Goal: Transaction & Acquisition: Purchase product/service

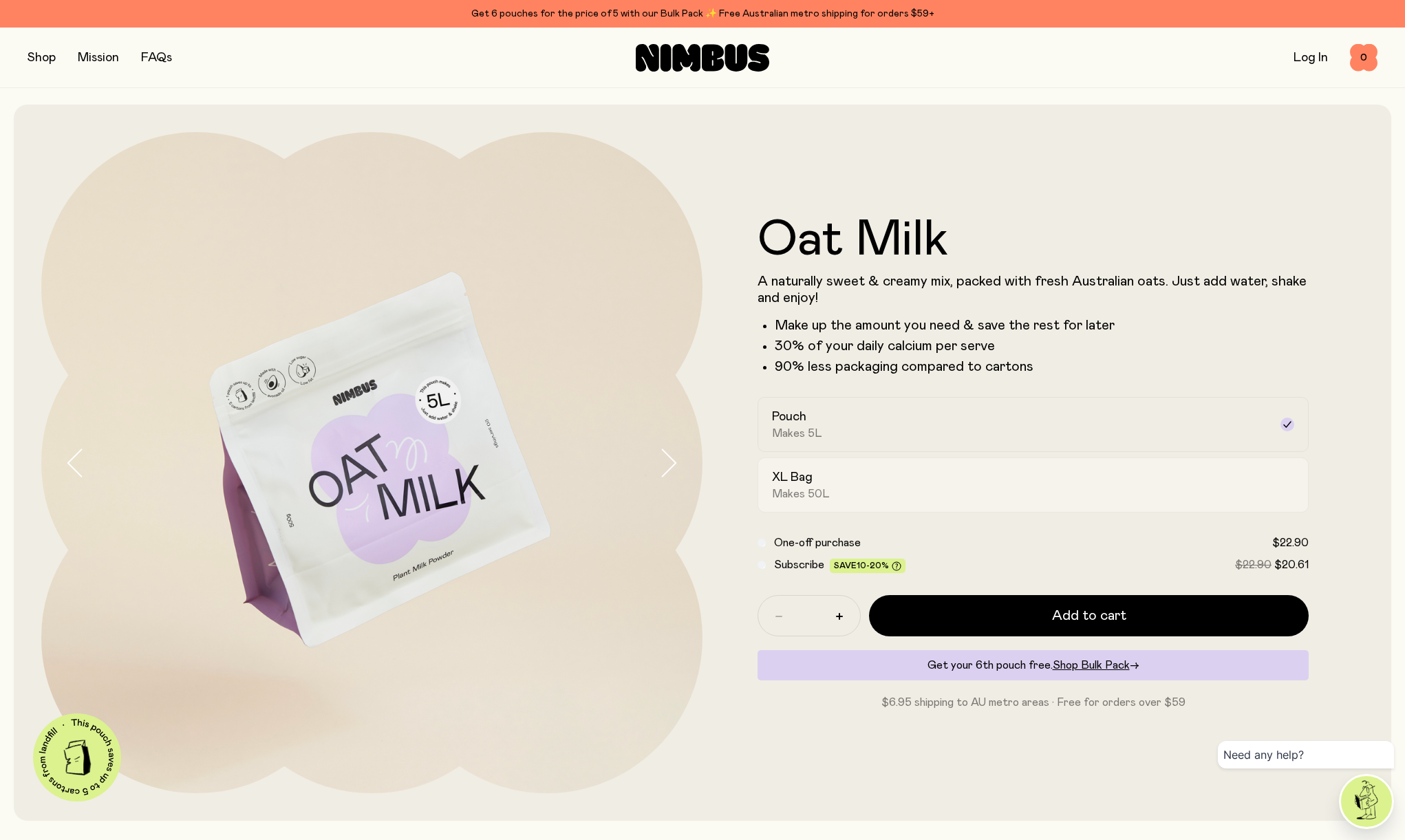
click at [940, 477] on div "XL Bag Makes 50L" at bounding box center [1021, 485] width 498 height 32
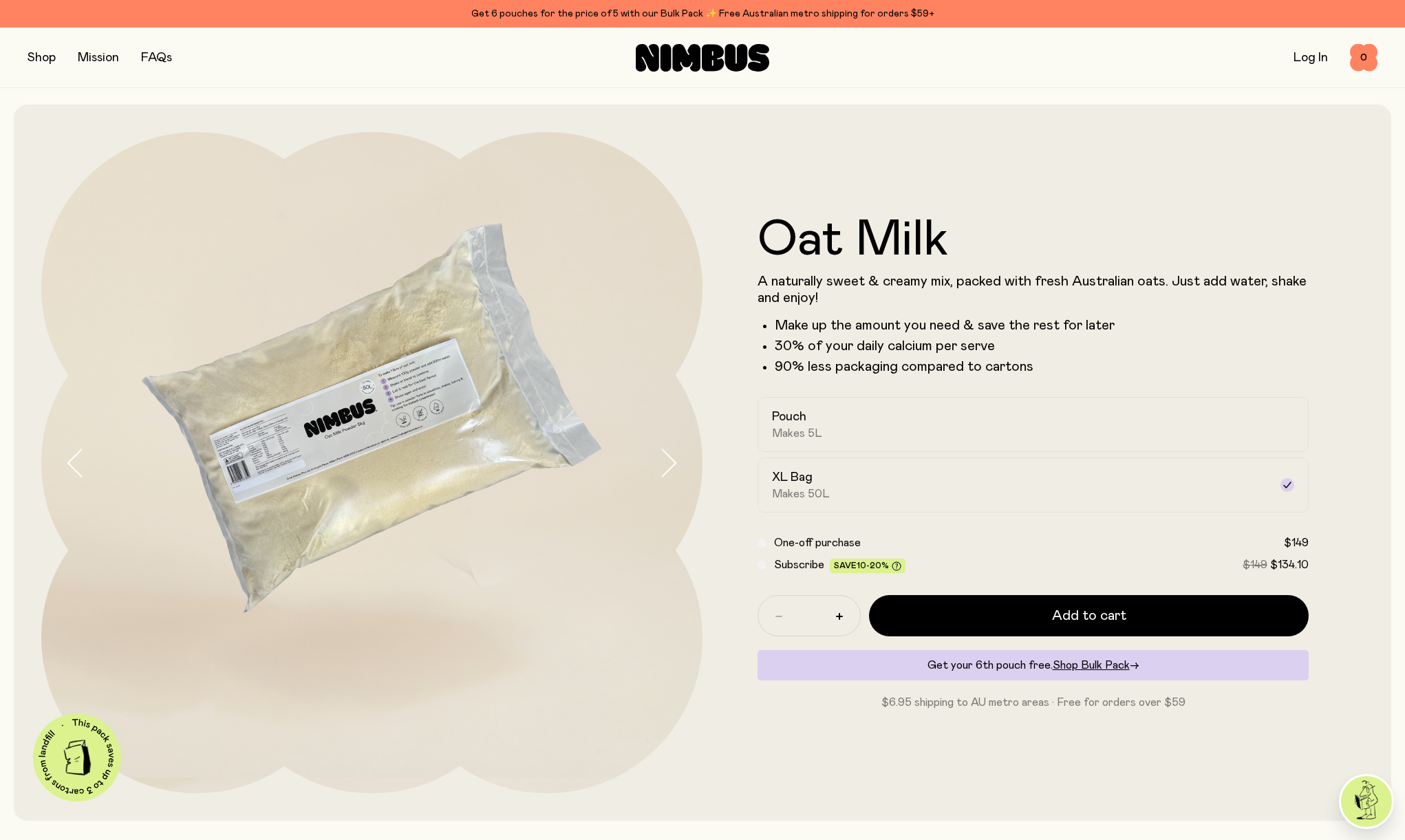
click at [792, 566] on span "Subscribe" at bounding box center [799, 565] width 50 height 11
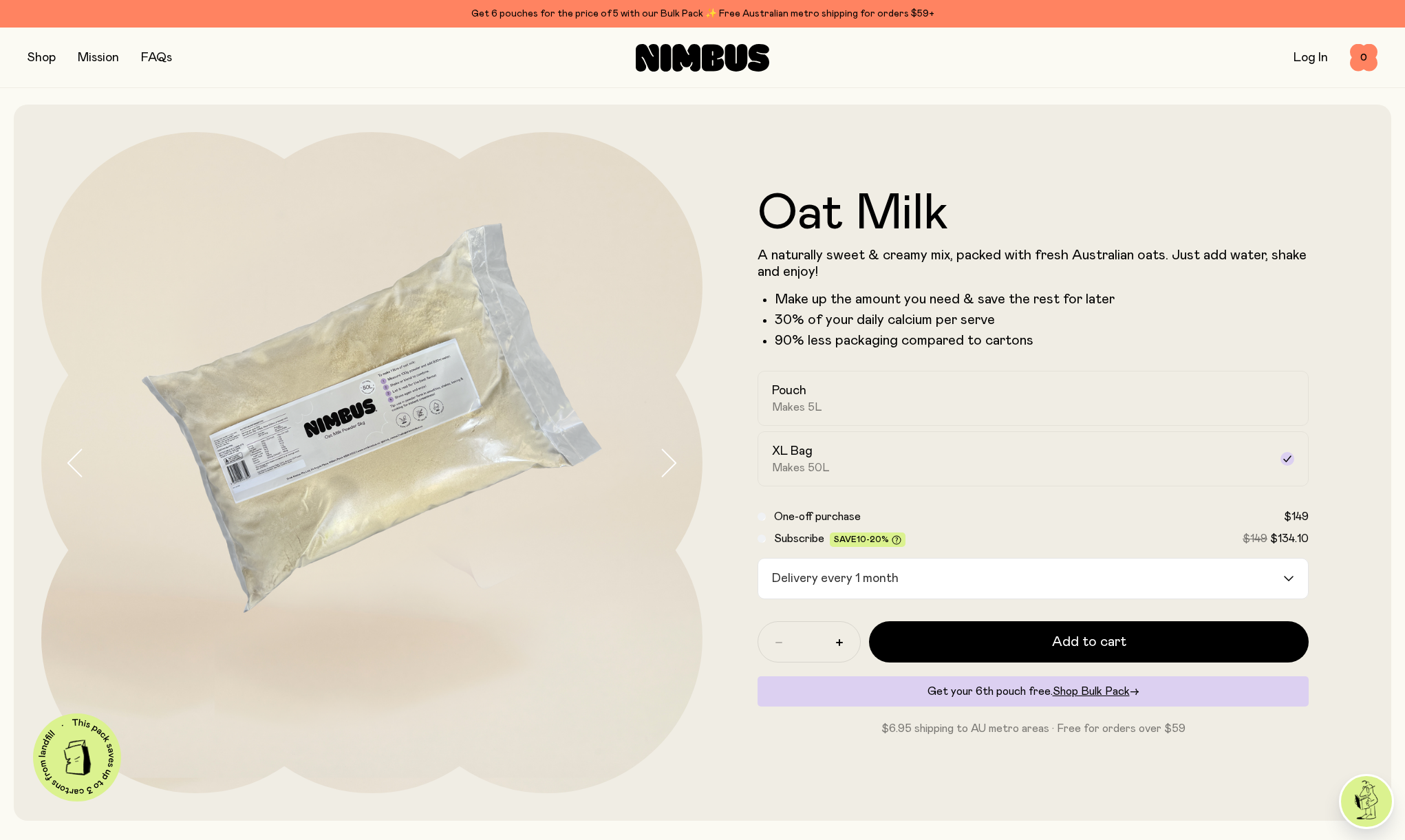
click at [43, 58] on button "button" at bounding box center [42, 58] width 28 height 19
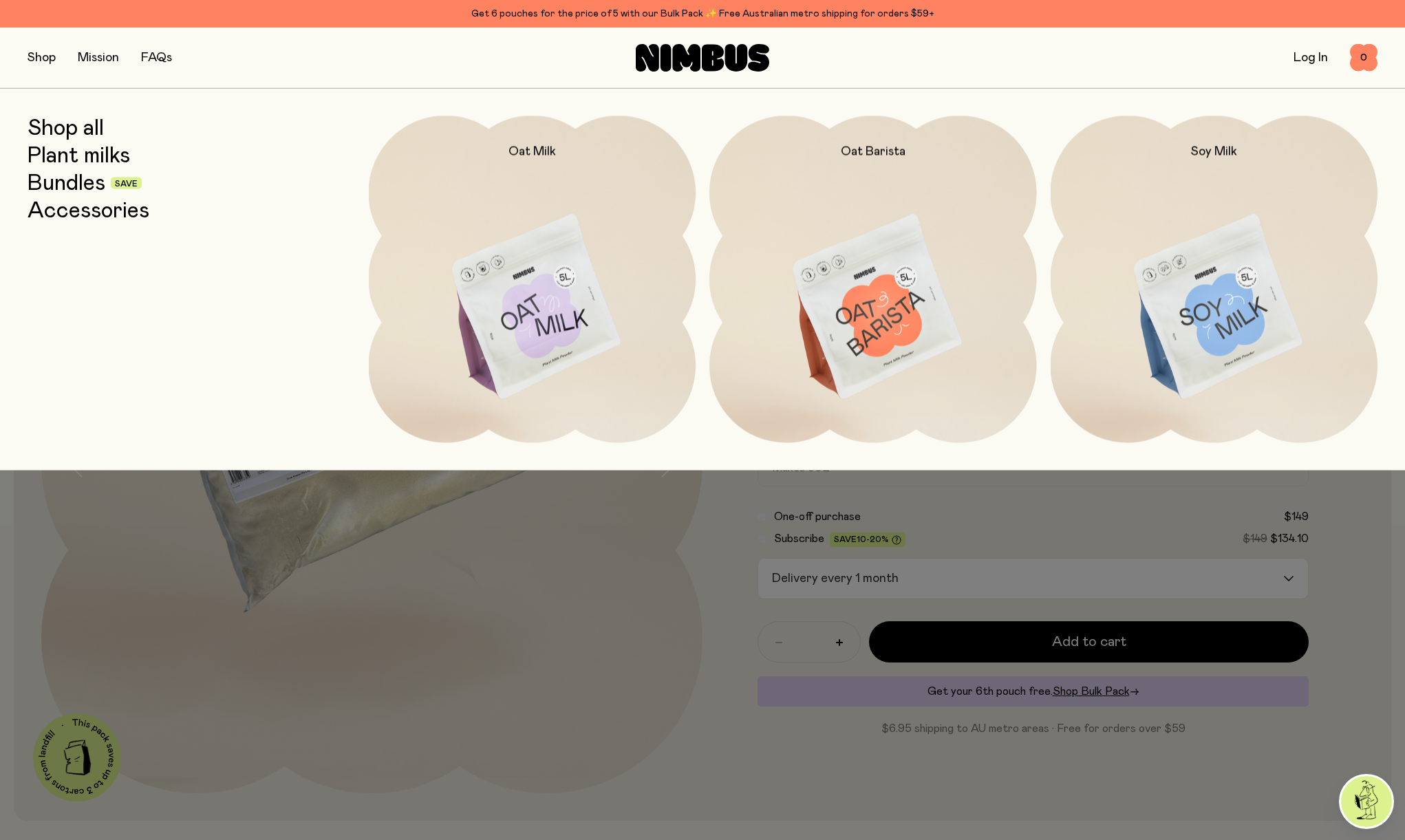
click at [716, 566] on div at bounding box center [702, 420] width 1405 height 840
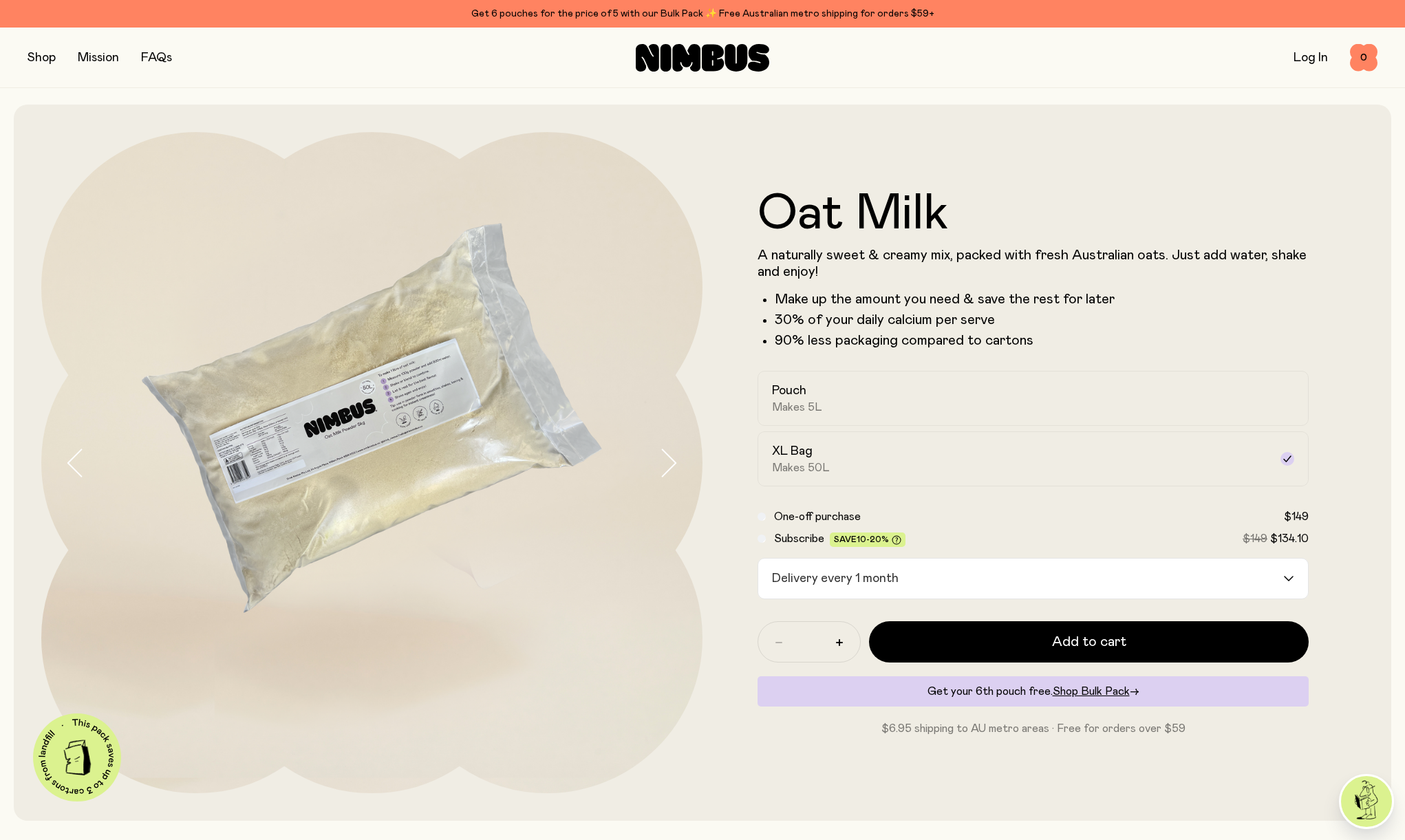
click at [827, 514] on span "One-off purchase" at bounding box center [817, 517] width 87 height 11
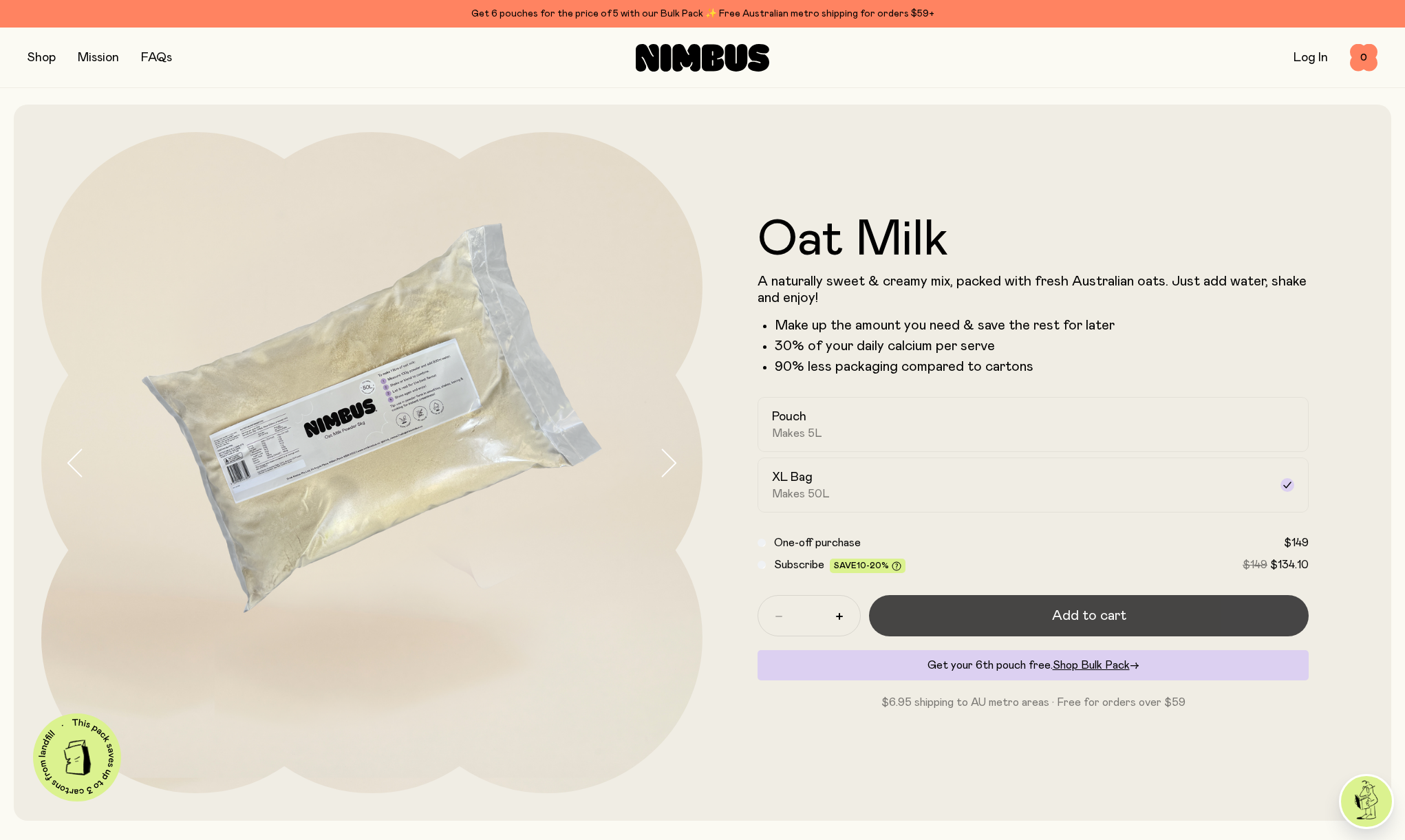
click at [1072, 611] on span "Add to cart" at bounding box center [1089, 616] width 74 height 19
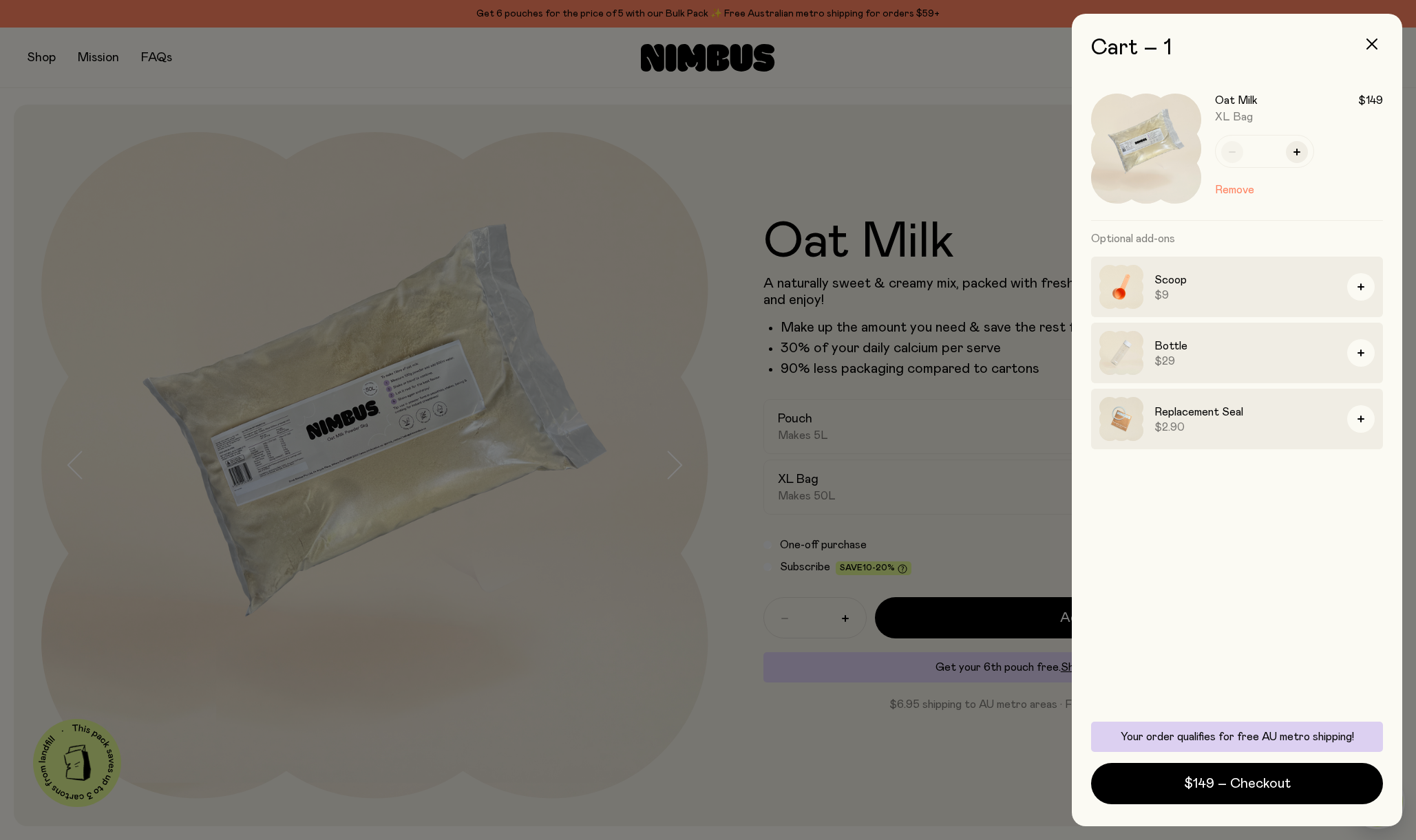
click at [1175, 408] on h3 "Replacement Seal" at bounding box center [1244, 412] width 181 height 17
click at [1358, 418] on icon "button" at bounding box center [1360, 419] width 7 height 7
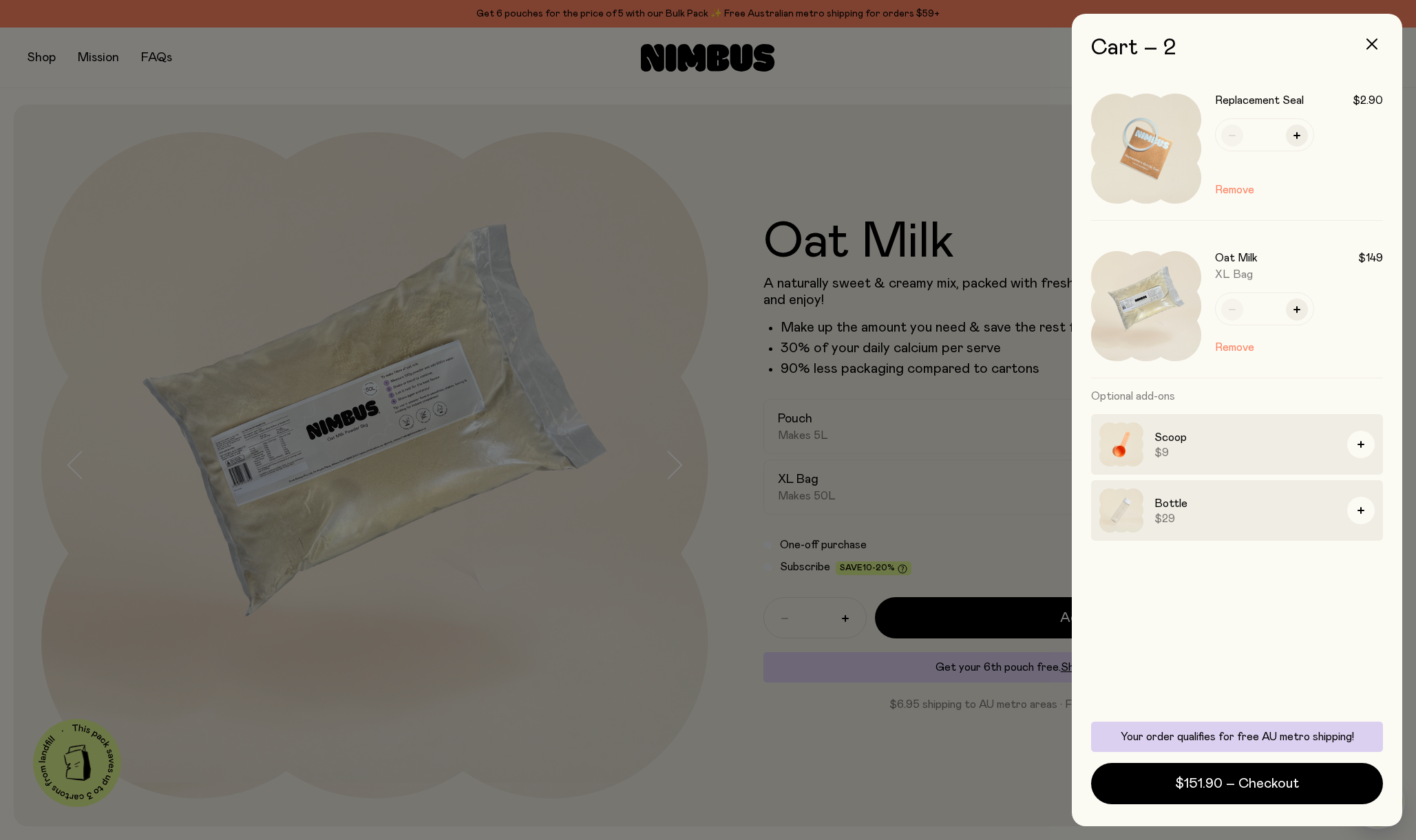
click at [952, 90] on div at bounding box center [708, 420] width 1416 height 840
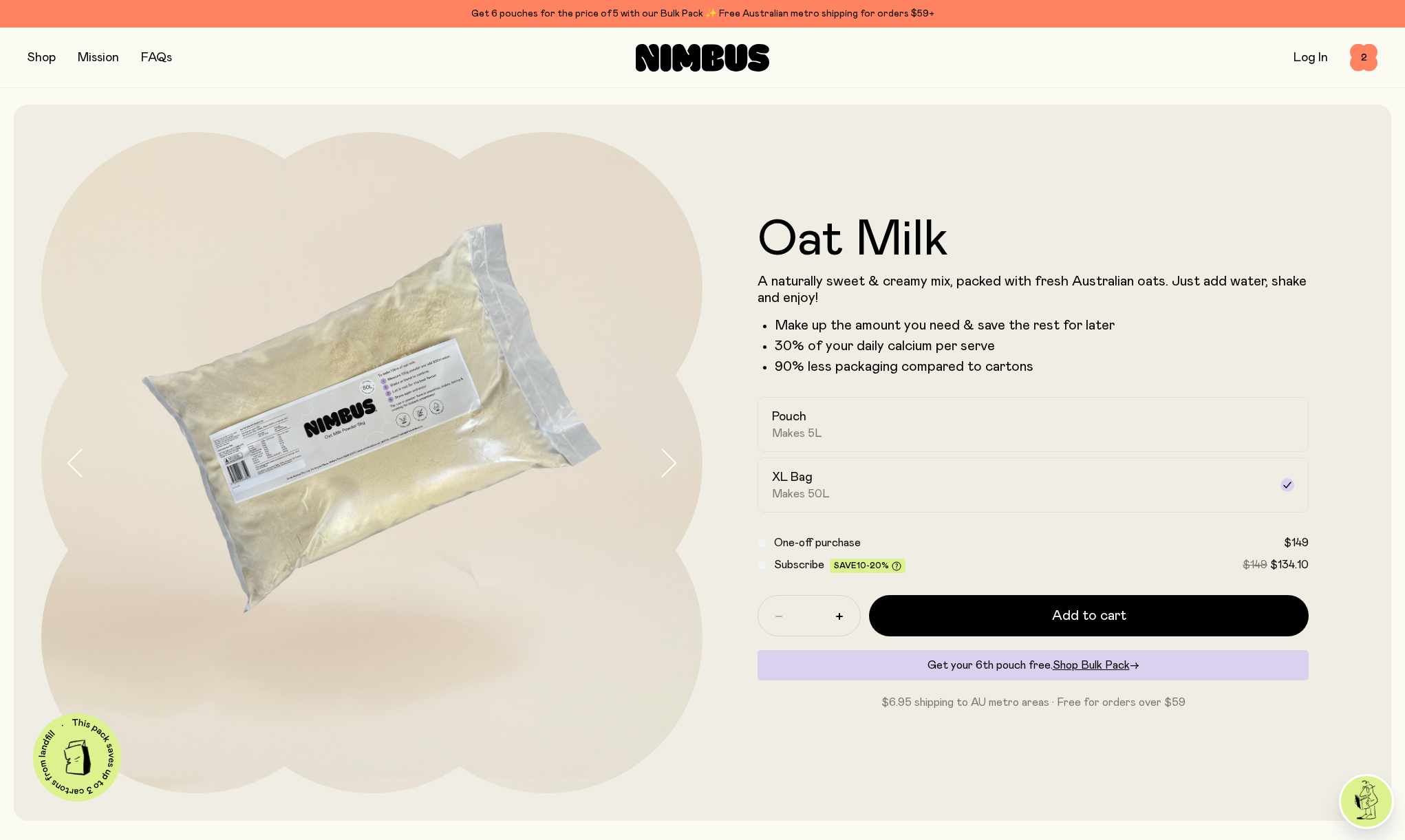
click at [47, 56] on button "button" at bounding box center [42, 58] width 28 height 19
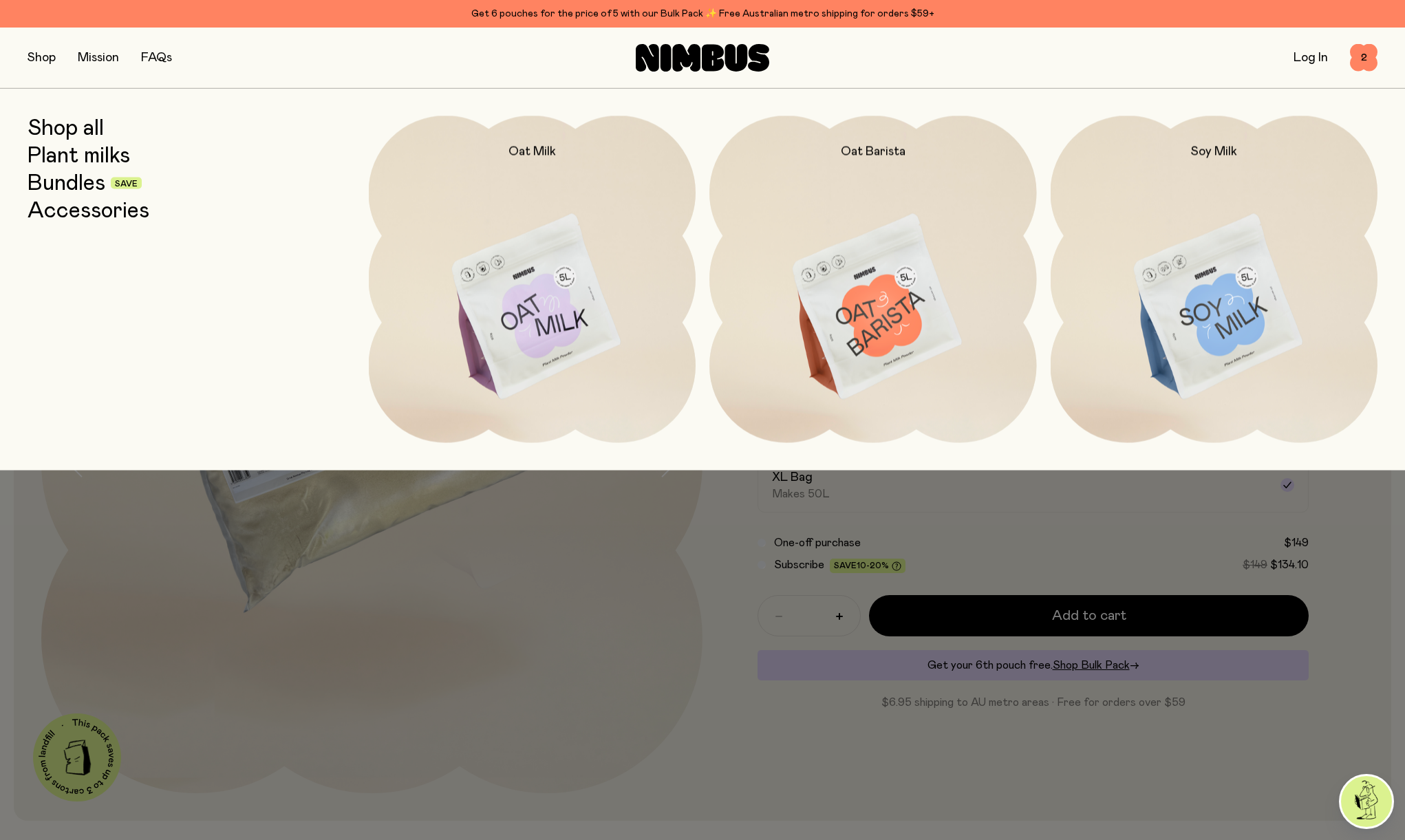
click at [84, 217] on link "Accessories" at bounding box center [88, 211] width 122 height 25
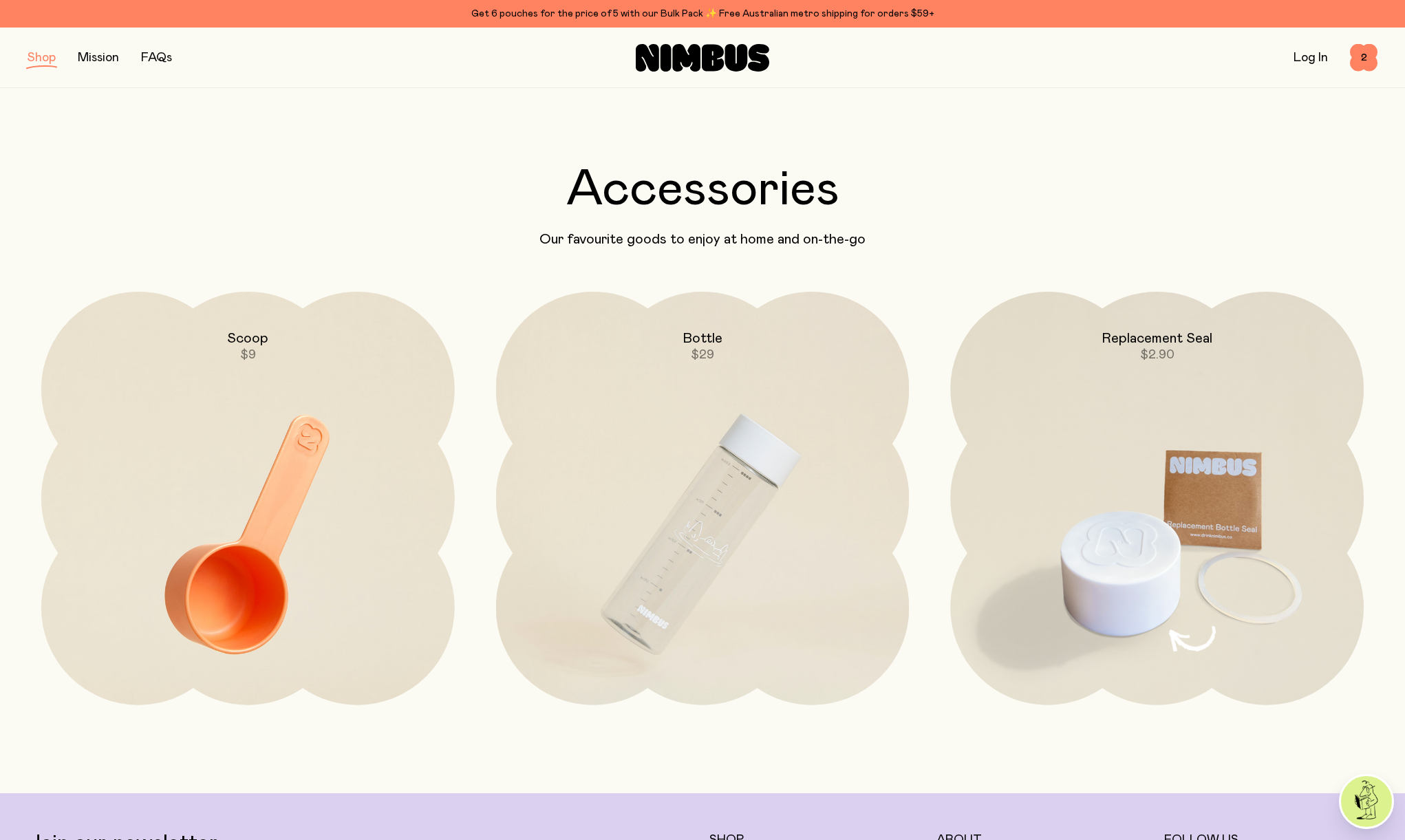
click at [1200, 509] on img at bounding box center [1156, 534] width 413 height 486
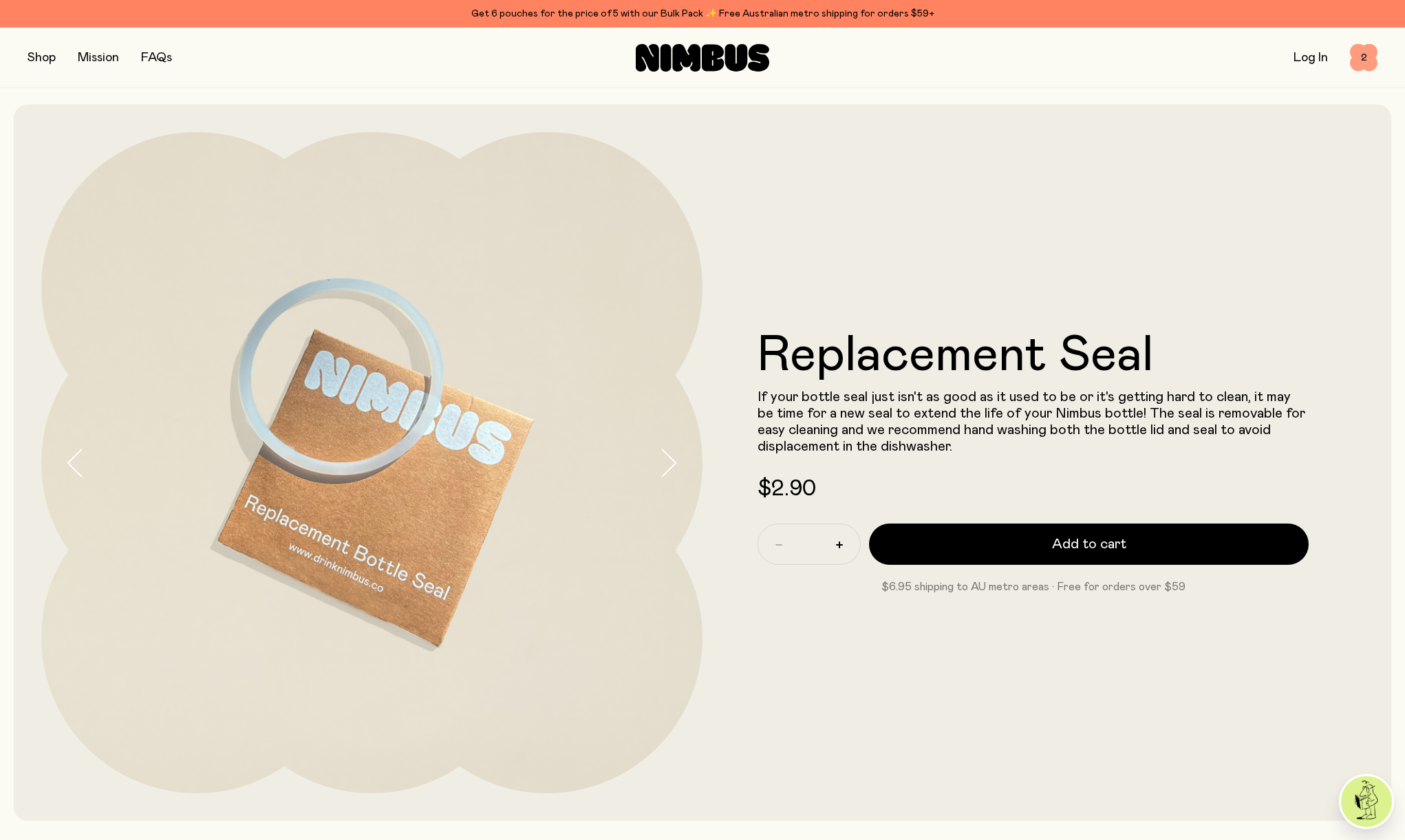
click at [1364, 65] on span "2" at bounding box center [1364, 58] width 28 height 28
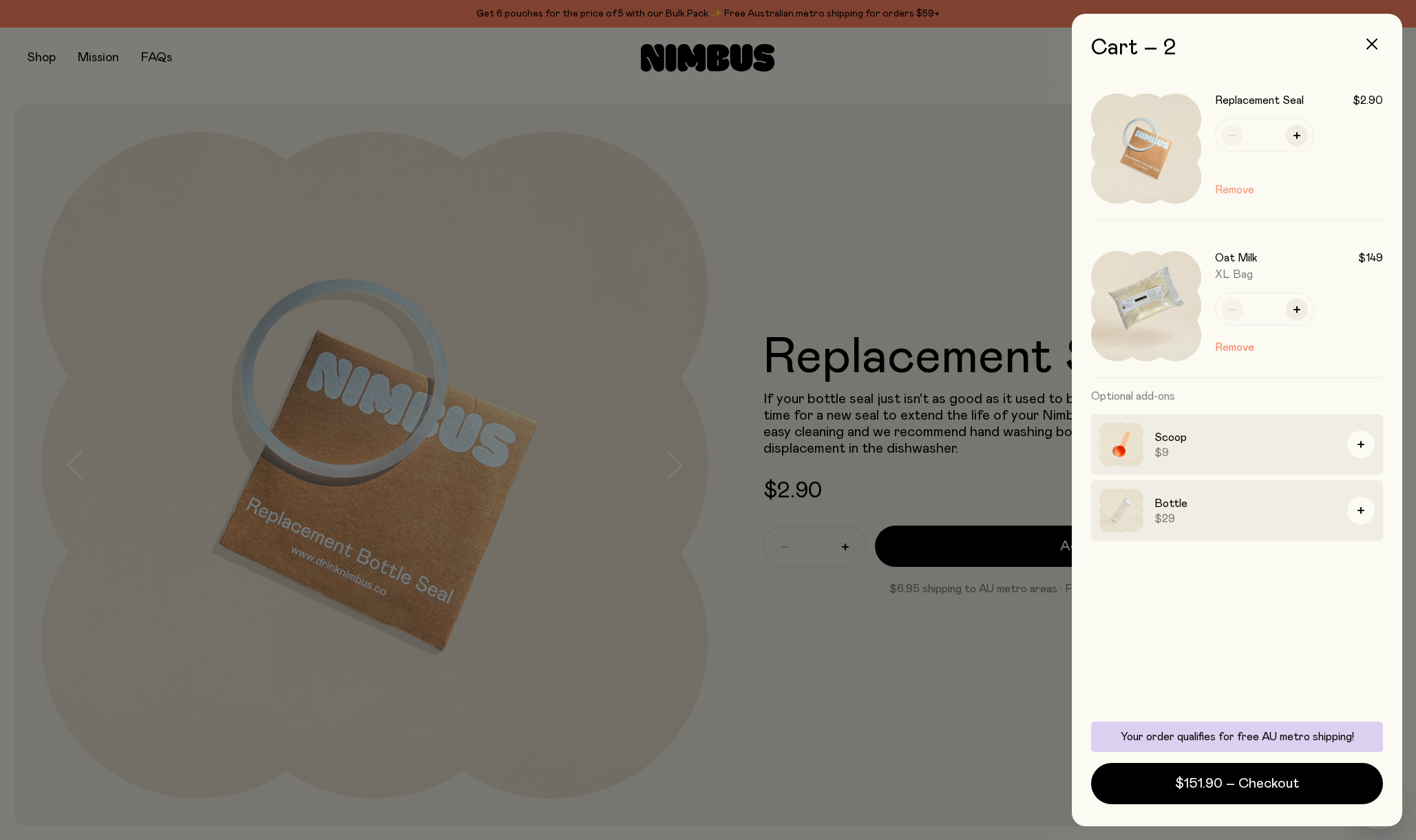
click at [1244, 190] on button "Remove" at bounding box center [1234, 190] width 39 height 17
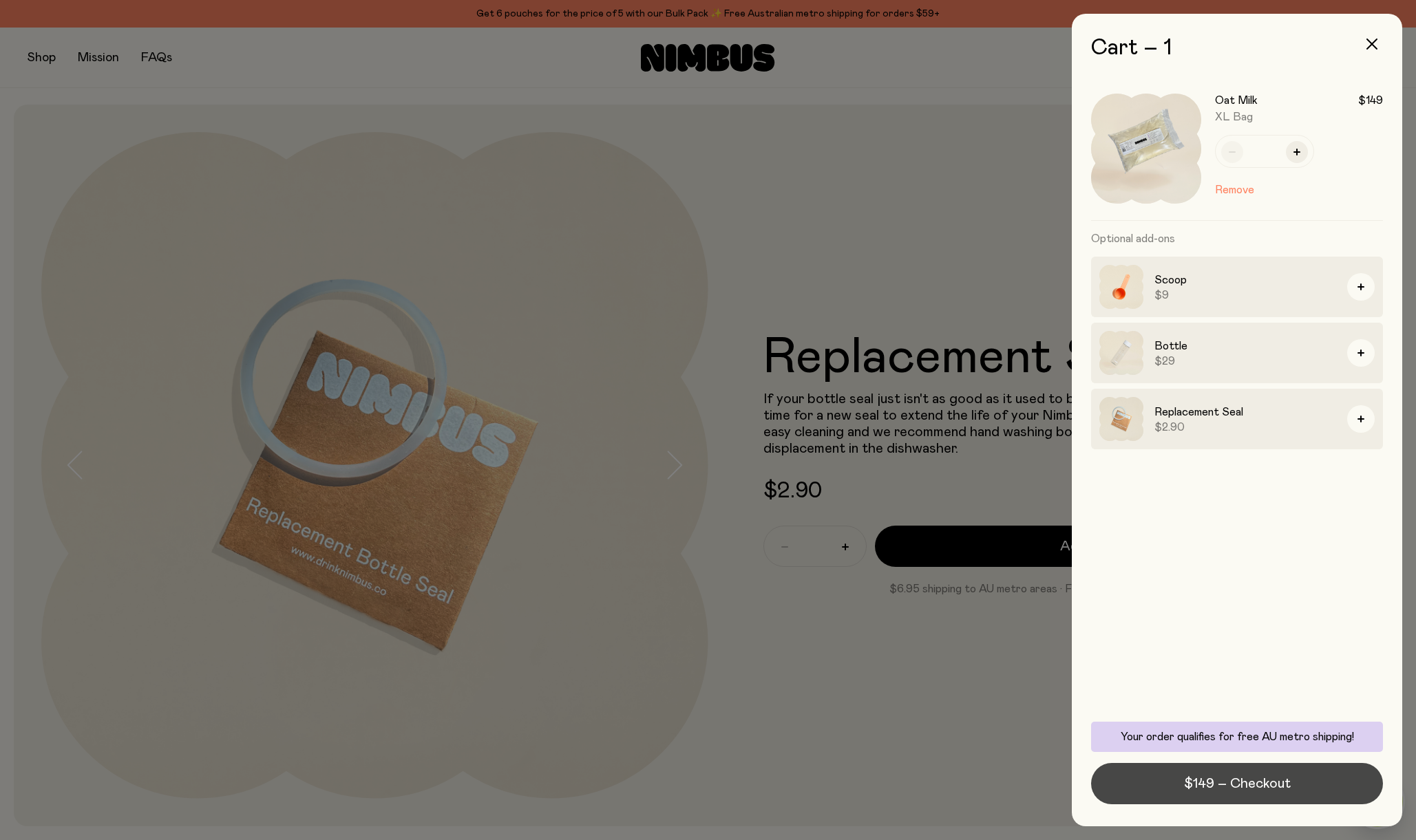
click at [1264, 782] on span "$149 – Checkout" at bounding box center [1237, 784] width 106 height 19
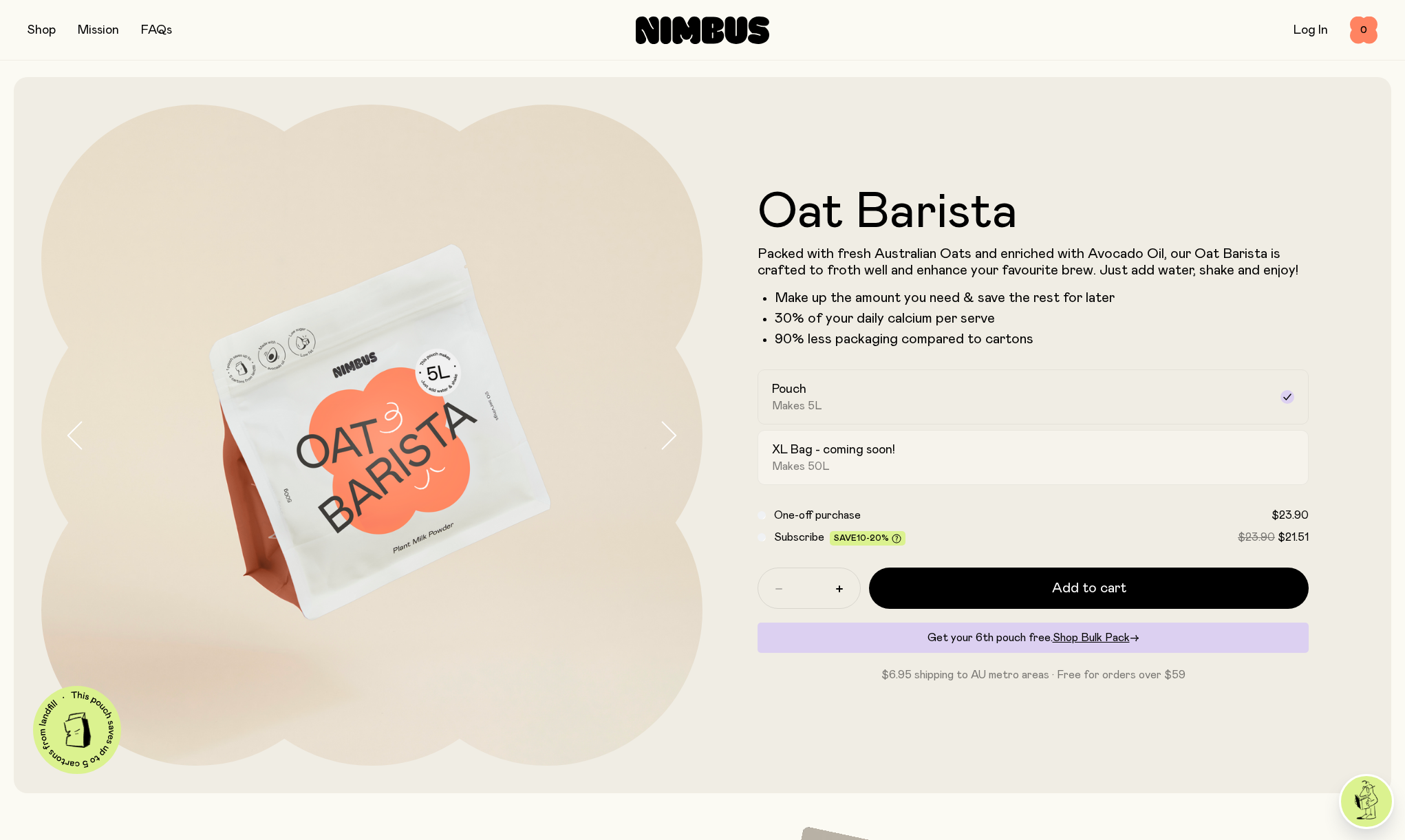
click at [923, 446] on div "XL Bag - coming soon! Makes 50L" at bounding box center [1021, 458] width 498 height 32
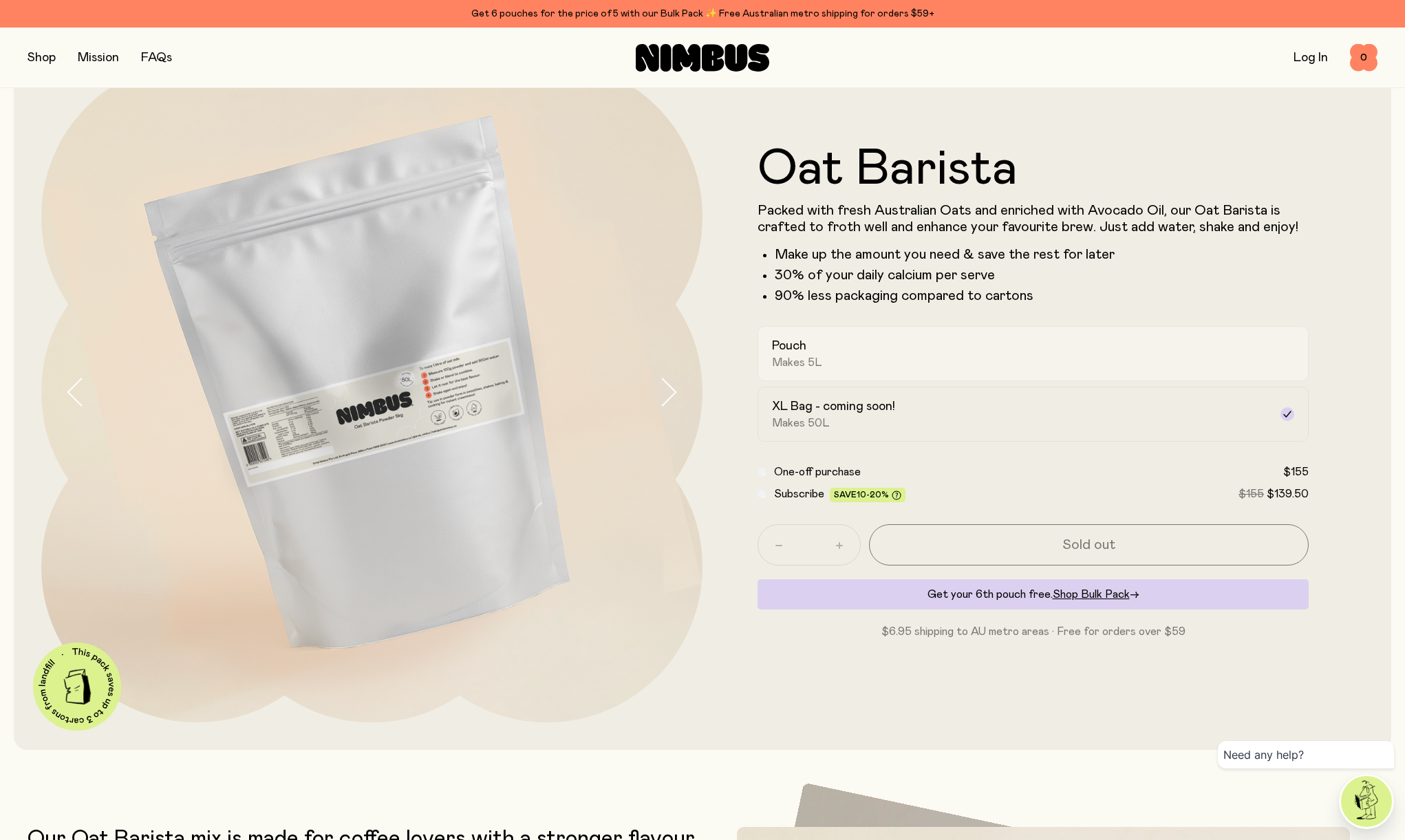
scroll to position [138, 0]
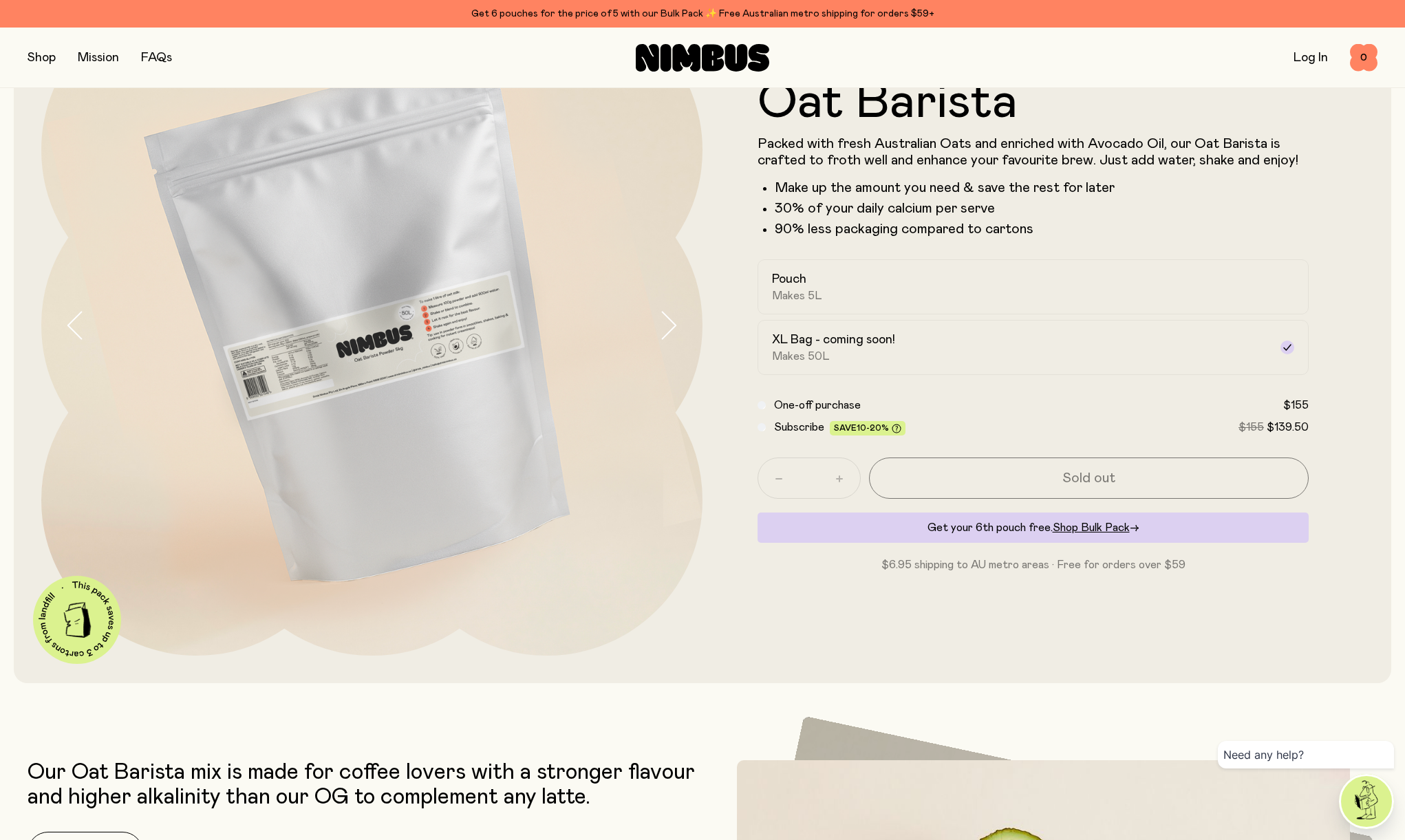
click at [778, 424] on span "Subscribe" at bounding box center [799, 427] width 50 height 11
